Goal: Navigation & Orientation: Find specific page/section

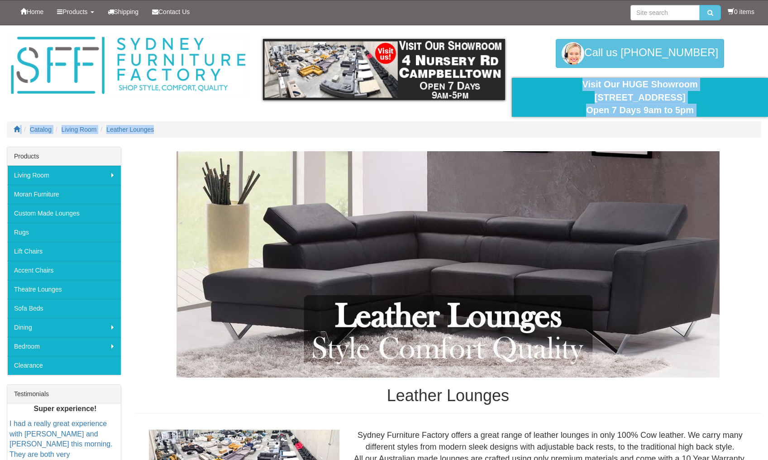
drag, startPoint x: 576, startPoint y: 79, endPoint x: 708, endPoint y: 124, distance: 139.7
click at [708, 25] on div "Products Menu Living Room back Living Room Lounges Sofas Australian Made Lounge…" at bounding box center [384, 25] width 768 height 0
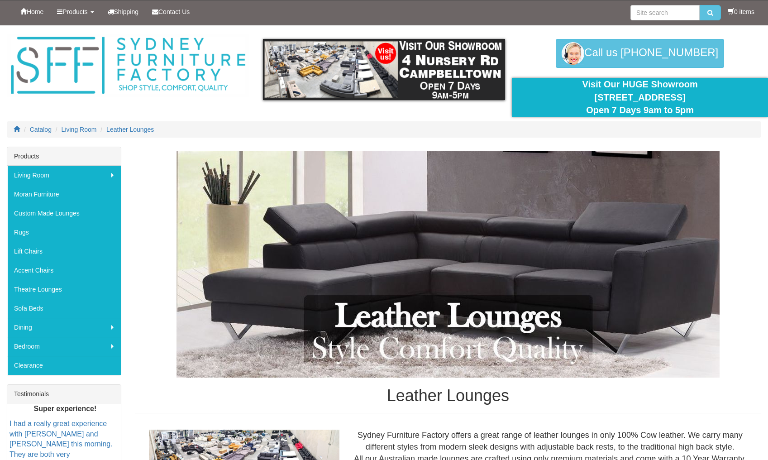
click at [708, 124] on ol "Catalog Living Room Leather Lounges" at bounding box center [384, 129] width 754 height 16
drag, startPoint x: 75, startPoint y: 243, endPoint x: 77, endPoint y: 91, distance: 152.0
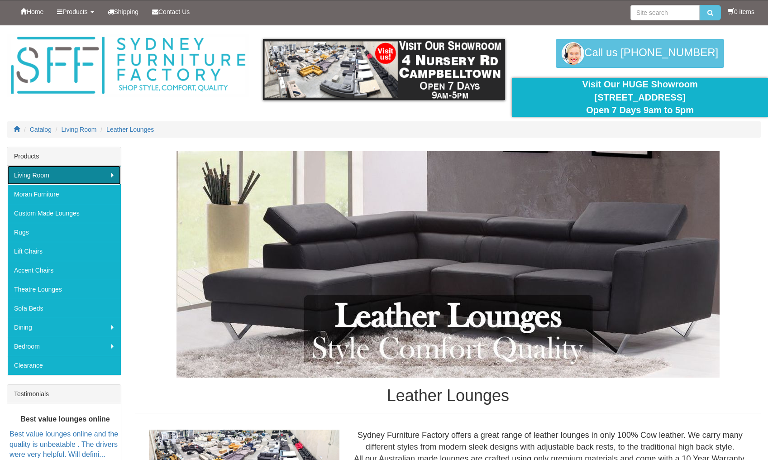
click at [67, 177] on link "Living Room" at bounding box center [64, 175] width 114 height 19
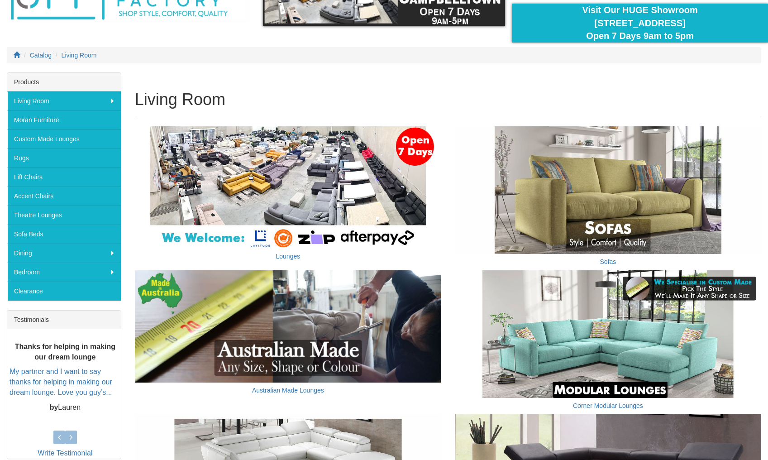
scroll to position [90, 0]
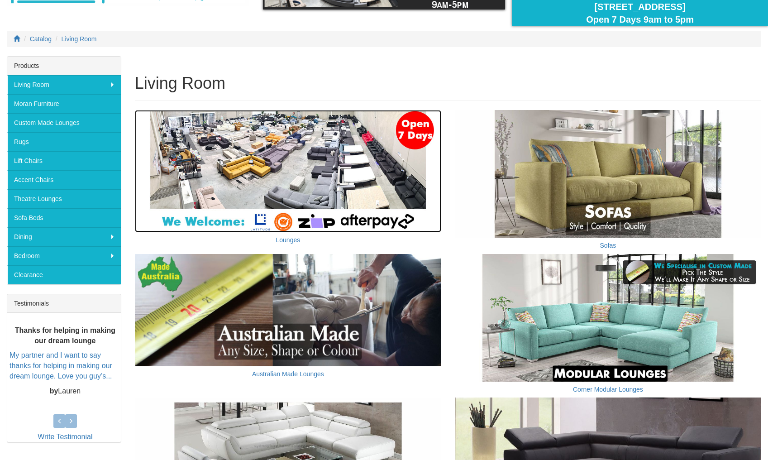
click at [421, 114] on img at bounding box center [288, 171] width 306 height 122
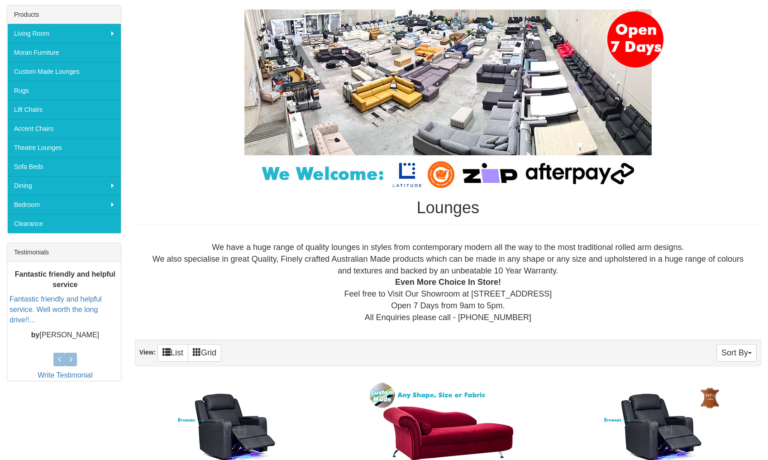
scroll to position [181, 0]
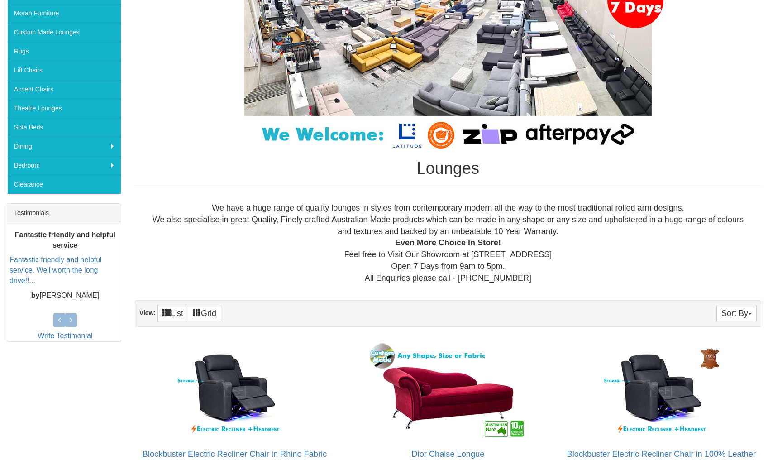
drag, startPoint x: 523, startPoint y: 253, endPoint x: 461, endPoint y: 255, distance: 62.0
click at [461, 255] on div "We have a huge range of quality lounges in styles from contemporary modern all …" at bounding box center [447, 242] width 611 height 81
